Goal: Task Accomplishment & Management: Manage account settings

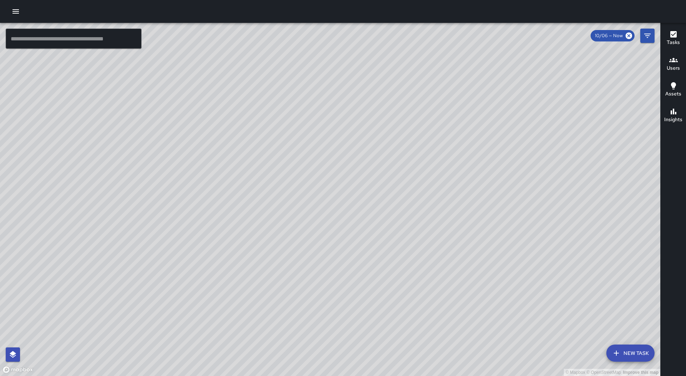
click at [672, 70] on h6 "Users" at bounding box center [673, 68] width 13 height 8
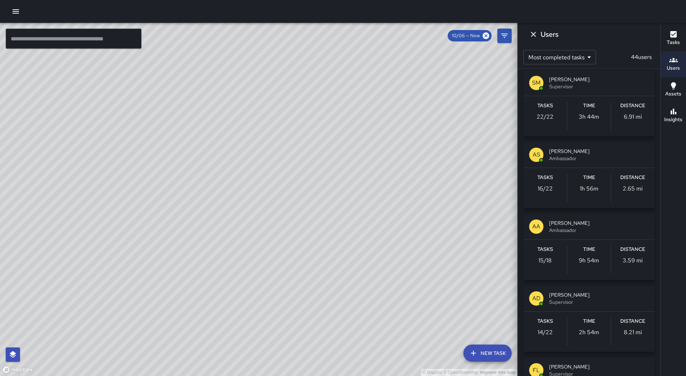
scroll to position [322, 0]
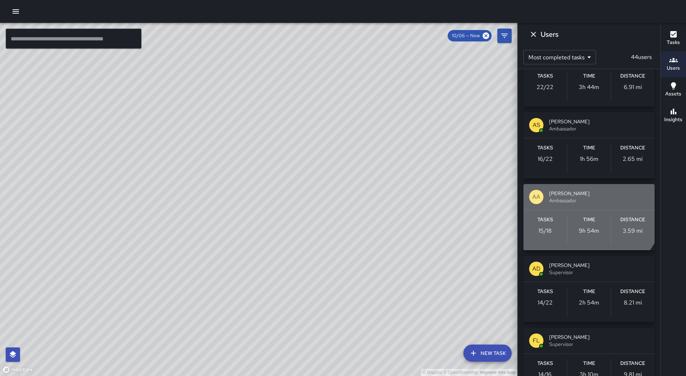
click at [585, 204] on span "Ambassador" at bounding box center [599, 200] width 100 height 7
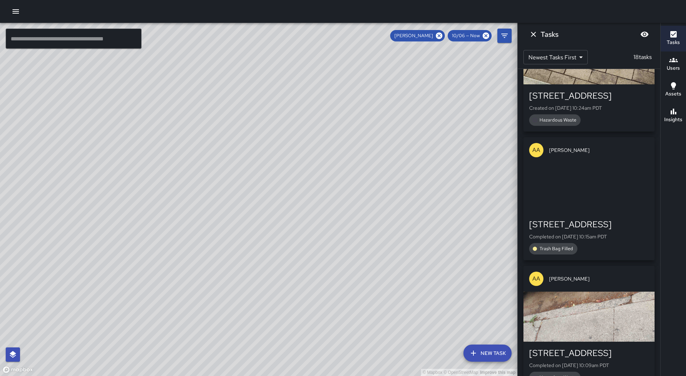
scroll to position [0, 0]
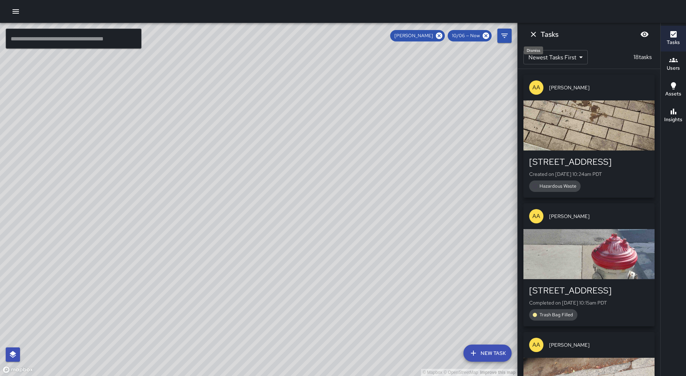
click at [531, 30] on icon "Dismiss" at bounding box center [533, 34] width 9 height 9
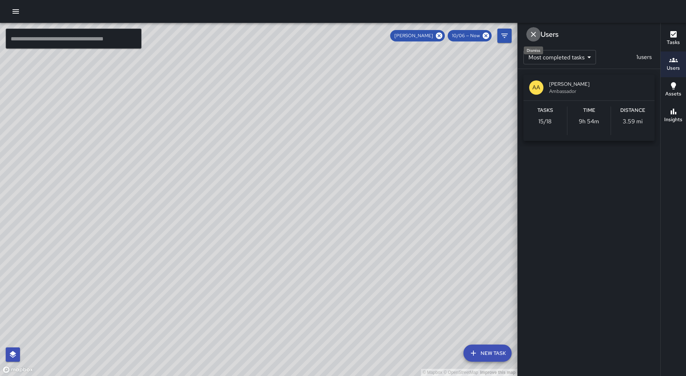
click at [531, 35] on icon "Dismiss" at bounding box center [533, 34] width 9 height 9
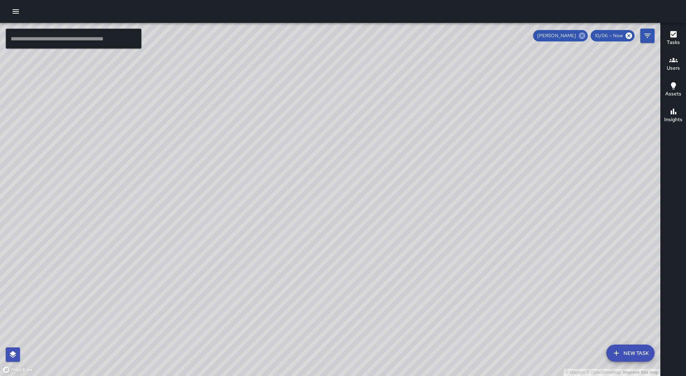
click at [583, 34] on icon at bounding box center [582, 36] width 6 height 6
drag, startPoint x: 313, startPoint y: 56, endPoint x: 311, endPoint y: 132, distance: 75.1
click at [309, 147] on div "© Mapbox © OpenStreetMap Improve this map" at bounding box center [330, 199] width 660 height 353
drag, startPoint x: 351, startPoint y: 323, endPoint x: 298, endPoint y: 252, distance: 89.4
click at [298, 252] on div "© Mapbox © OpenStreetMap Improve this map" at bounding box center [330, 199] width 660 height 353
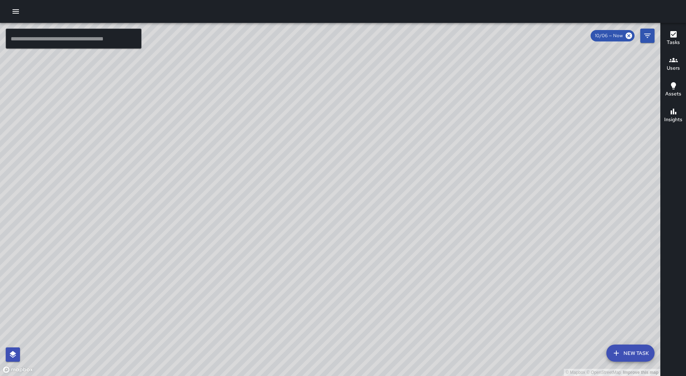
drag, startPoint x: 218, startPoint y: 155, endPoint x: 279, endPoint y: 193, distance: 72.0
click at [282, 198] on div "© Mapbox © OpenStreetMap Improve this map" at bounding box center [330, 199] width 660 height 353
drag, startPoint x: 157, startPoint y: 100, endPoint x: 179, endPoint y: 155, distance: 59.2
click at [179, 155] on div "© Mapbox © OpenStreetMap Improve this map" at bounding box center [330, 199] width 660 height 353
drag, startPoint x: 180, startPoint y: 101, endPoint x: 260, endPoint y: 169, distance: 105.2
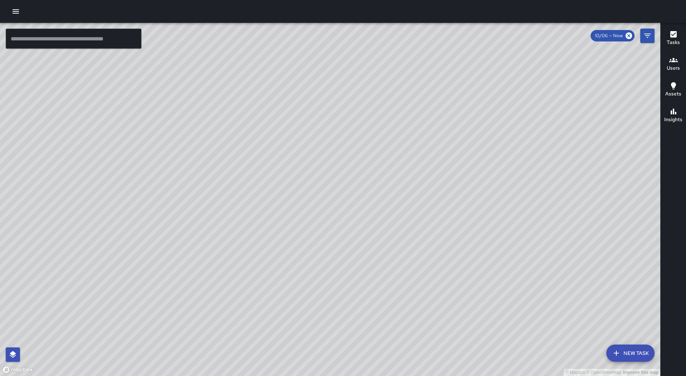
click at [260, 169] on div "© Mapbox © OpenStreetMap Improve this map" at bounding box center [330, 199] width 660 height 353
click at [265, 152] on div "© Mapbox © OpenStreetMap Improve this map" at bounding box center [330, 199] width 660 height 353
drag, startPoint x: 162, startPoint y: 239, endPoint x: 165, endPoint y: 45, distance: 194.4
click at [165, 45] on div "© Mapbox © OpenStreetMap Improve this map" at bounding box center [330, 199] width 660 height 353
drag, startPoint x: 218, startPoint y: 177, endPoint x: 209, endPoint y: 145, distance: 33.7
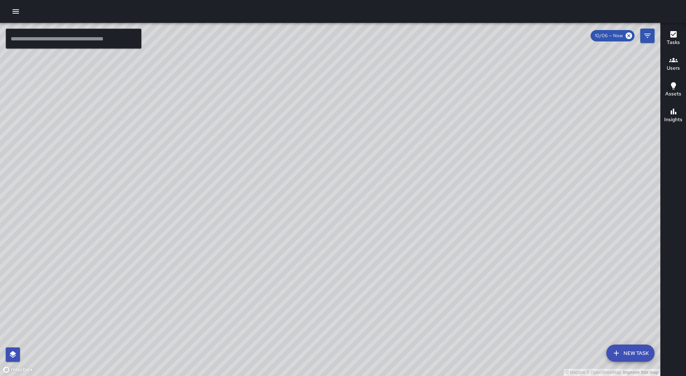
click at [209, 145] on div "© Mapbox © OpenStreetMap Improve this map" at bounding box center [330, 199] width 660 height 353
drag, startPoint x: 251, startPoint y: 58, endPoint x: 260, endPoint y: 237, distance: 179.6
click at [260, 237] on div "© Mapbox © OpenStreetMap Improve this map" at bounding box center [330, 199] width 660 height 353
